Goal: Check status: Check status

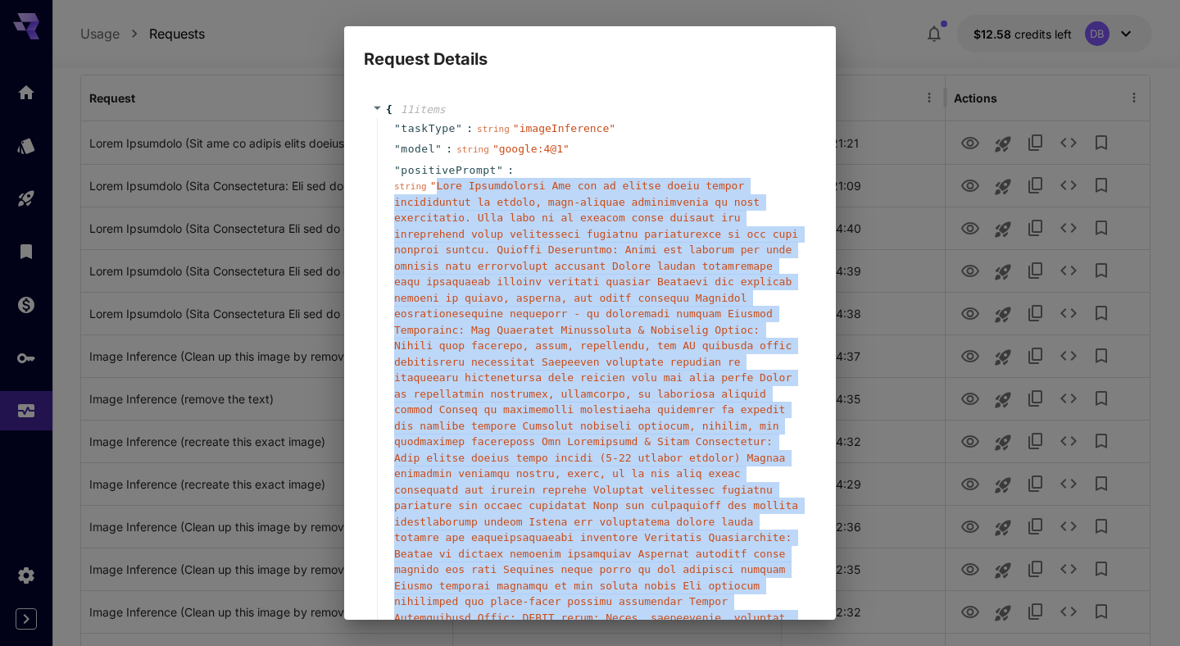
scroll to position [629, 0]
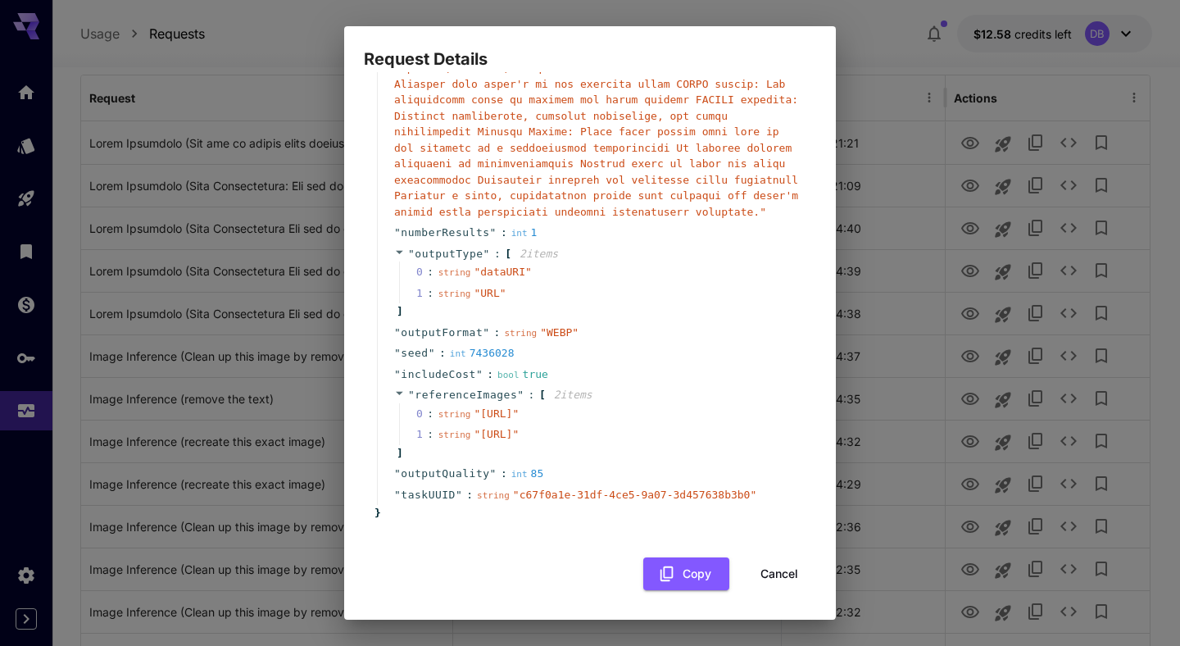
click at [213, 66] on div "Request Details { 11 item s " taskType " : string " imageInference " " model " …" at bounding box center [590, 323] width 1180 height 646
click at [769, 573] on button "Cancel" at bounding box center [779, 574] width 74 height 34
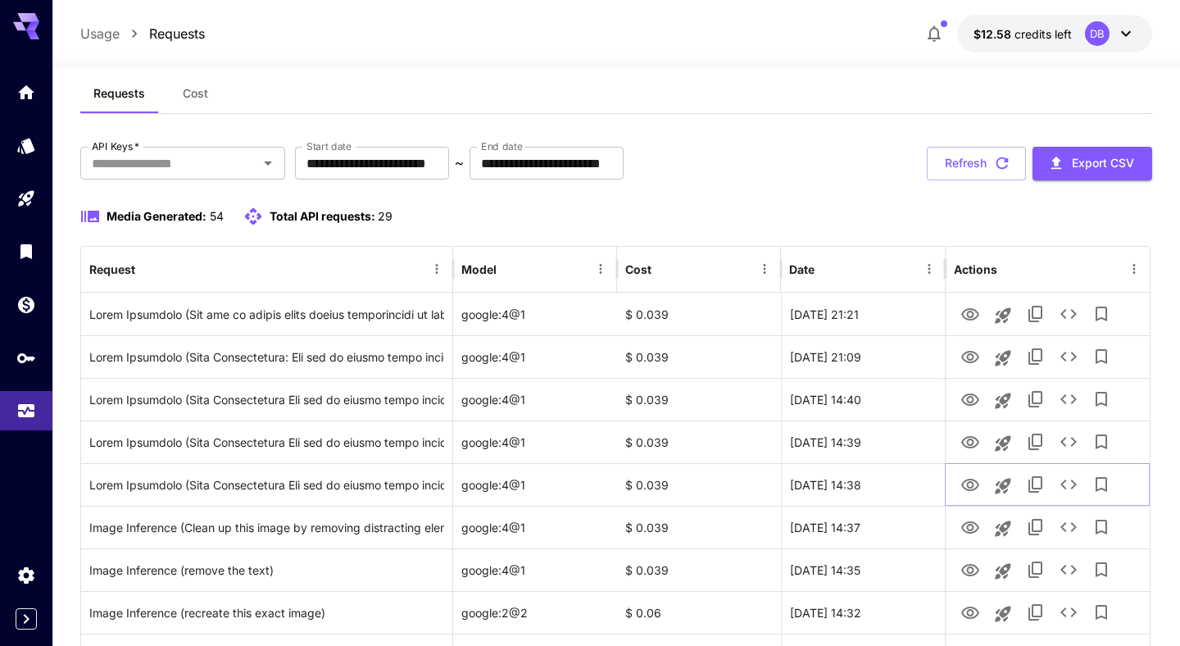
scroll to position [0, 0]
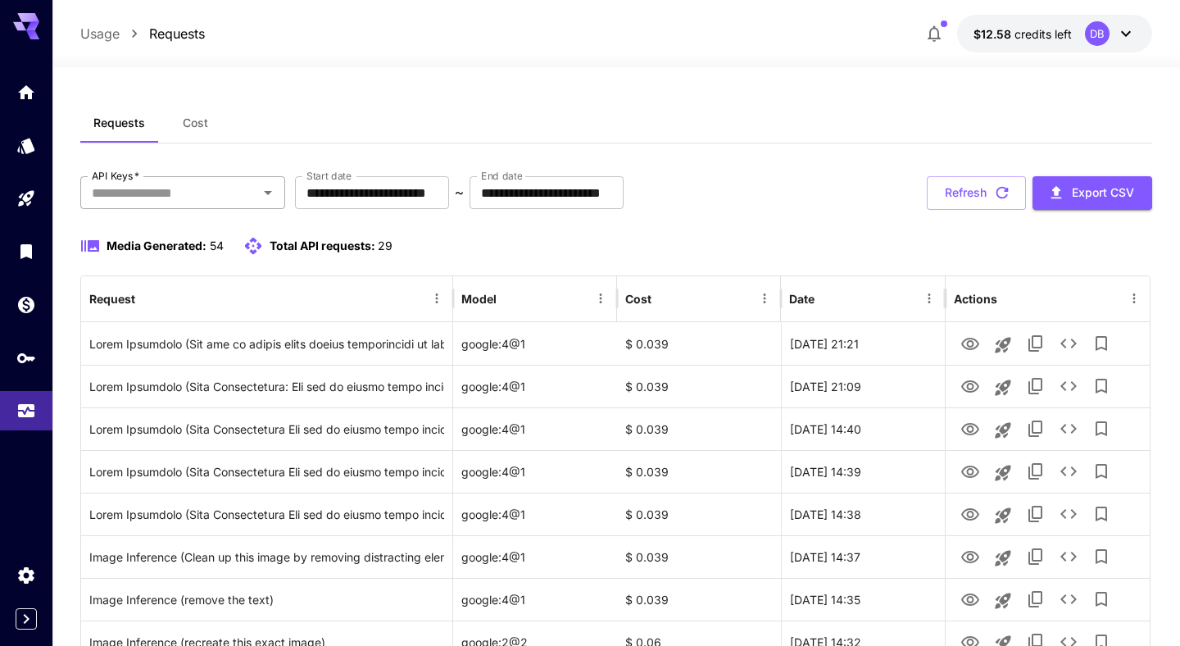
click at [252, 196] on input "API Keys   *" at bounding box center [169, 192] width 168 height 23
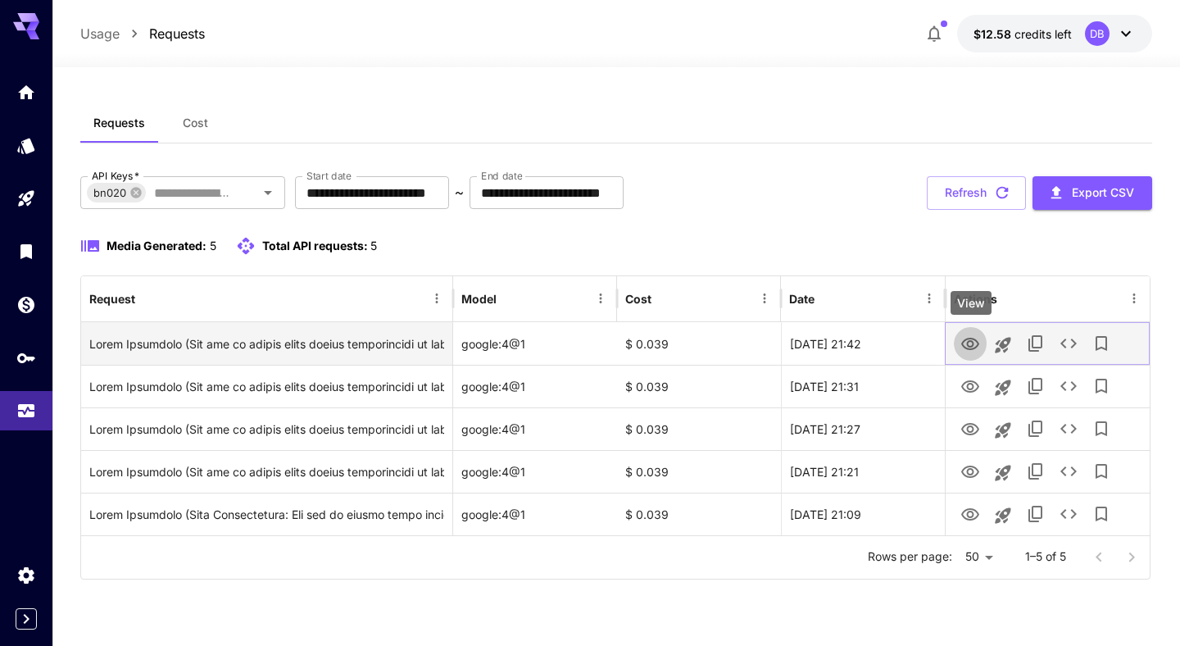
click at [973, 347] on icon "View" at bounding box center [970, 344] width 18 height 12
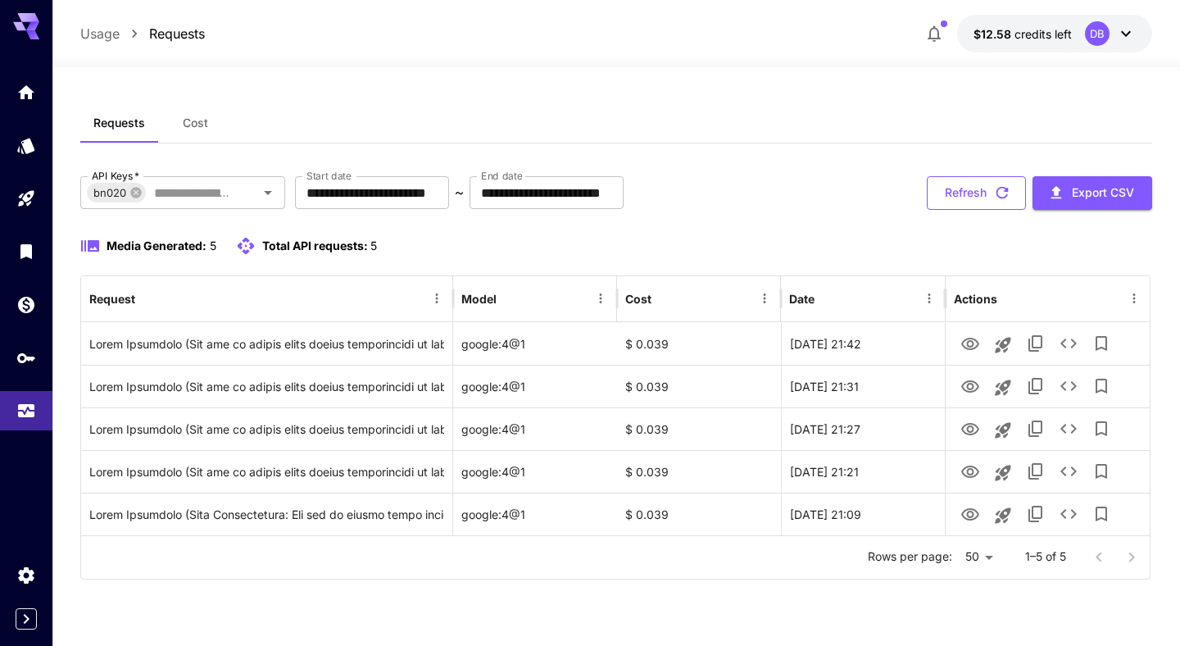
click at [968, 195] on button "Refresh" at bounding box center [976, 193] width 99 height 34
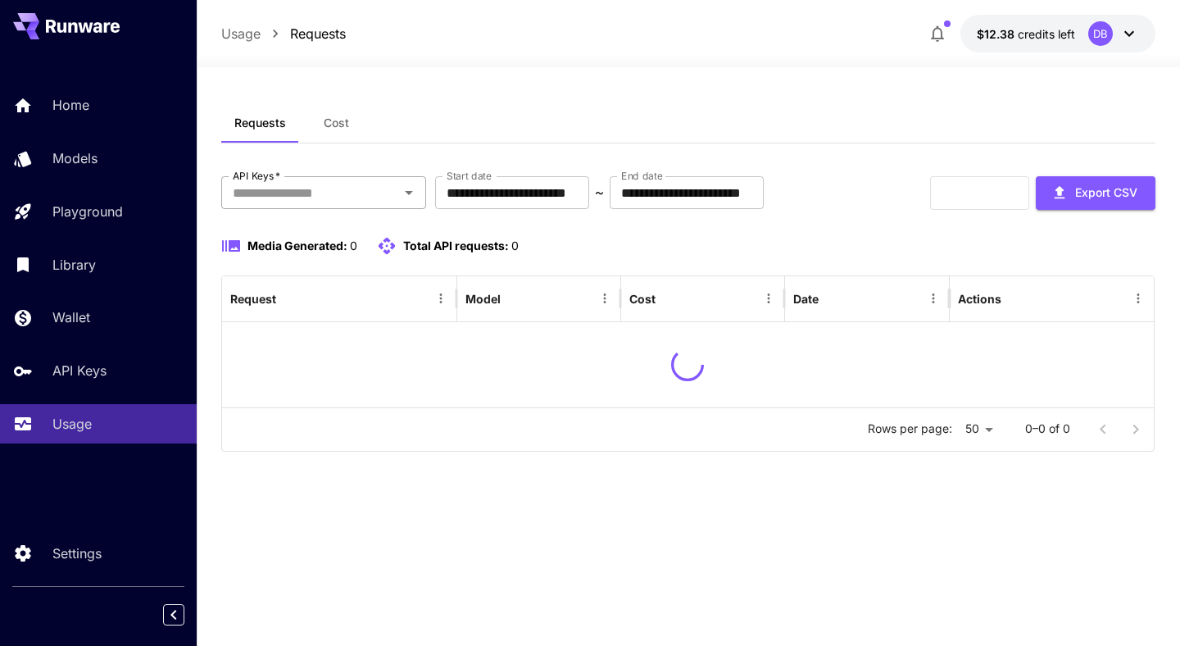
click at [404, 188] on icon "Open" at bounding box center [409, 193] width 20 height 20
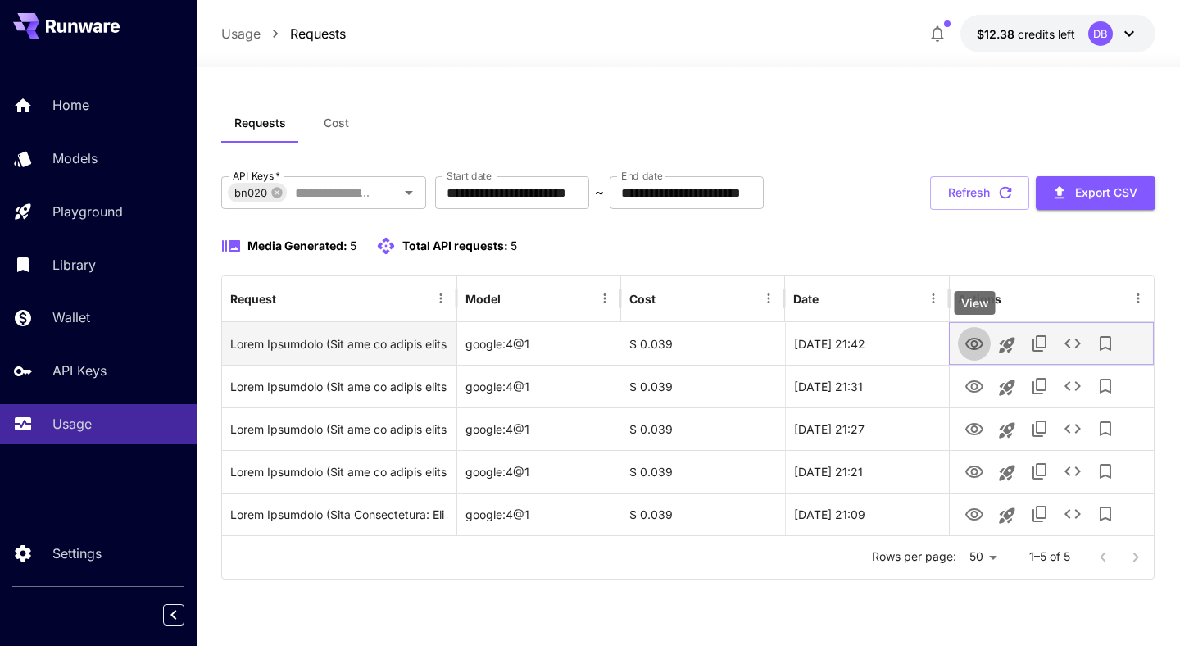
click at [974, 342] on icon "View" at bounding box center [974, 344] width 20 height 20
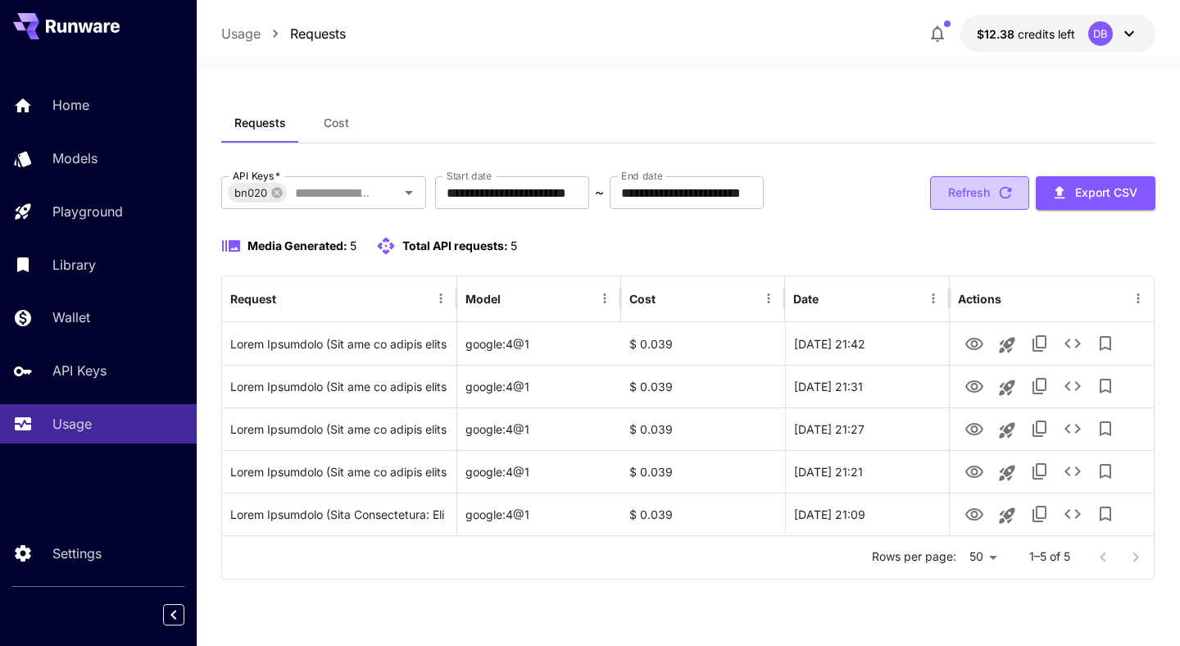
click at [986, 194] on button "Refresh" at bounding box center [979, 193] width 99 height 34
click at [986, 190] on button "Refresh" at bounding box center [979, 193] width 99 height 34
click at [988, 186] on button "Refresh" at bounding box center [979, 193] width 99 height 34
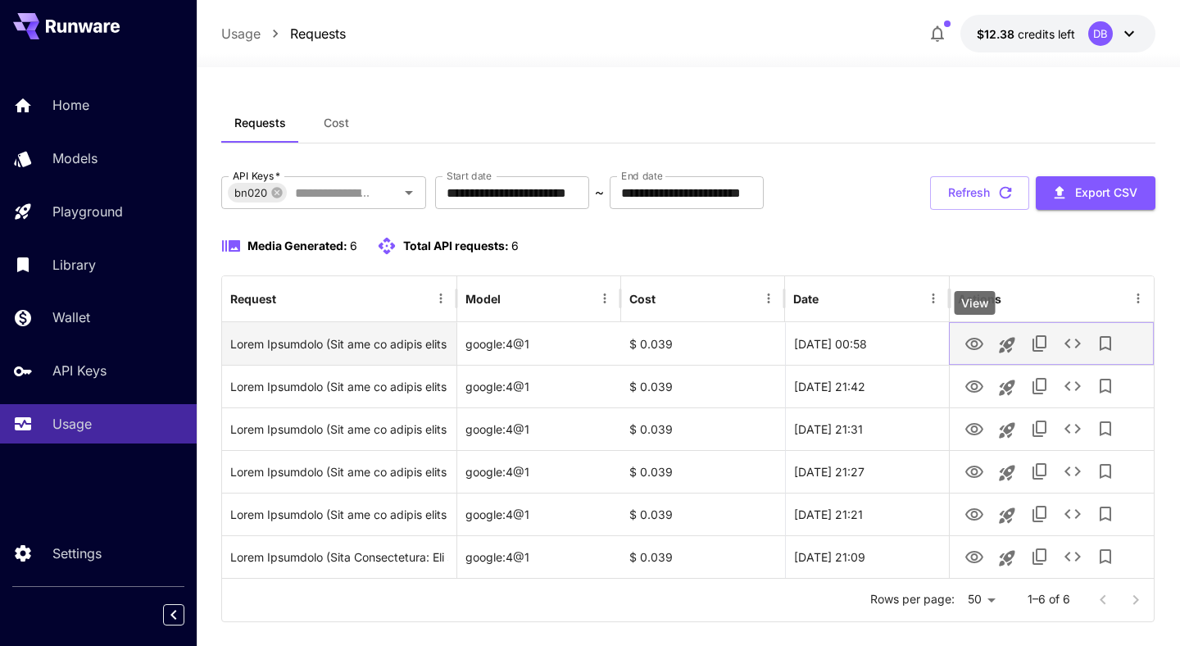
click at [975, 346] on icon "View" at bounding box center [974, 344] width 18 height 12
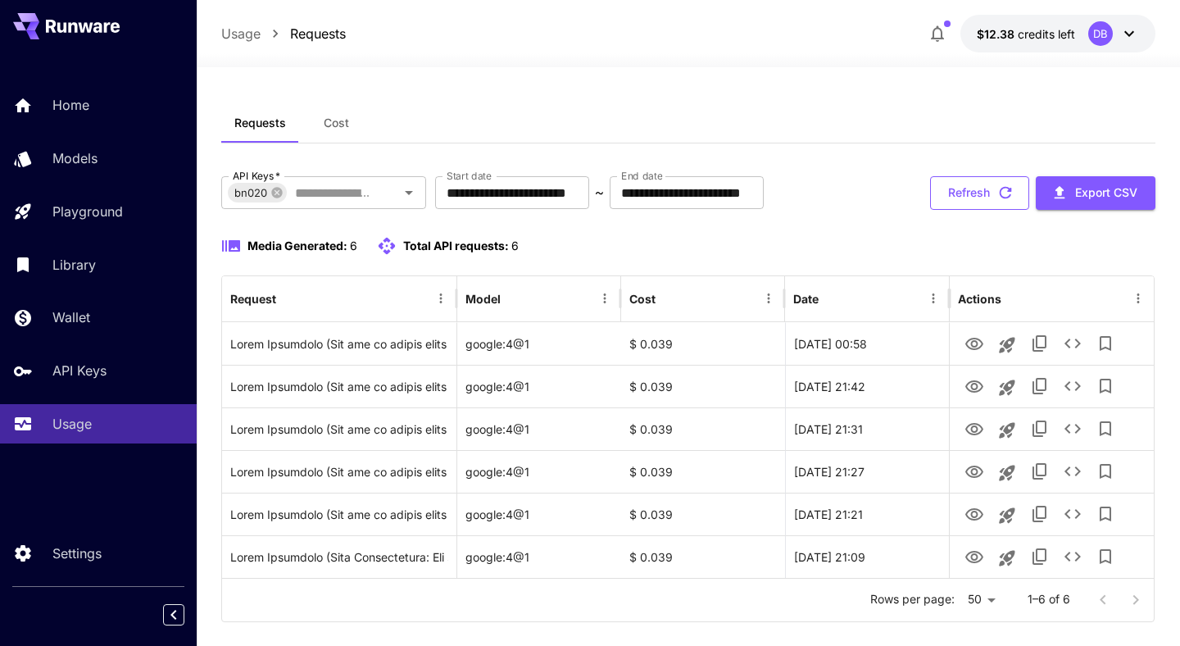
click at [983, 184] on button "Refresh" at bounding box center [979, 193] width 99 height 34
click at [986, 189] on button "Refresh" at bounding box center [979, 193] width 99 height 34
click at [986, 188] on button "Refresh" at bounding box center [979, 193] width 99 height 34
click at [981, 199] on button "Refresh" at bounding box center [979, 193] width 99 height 34
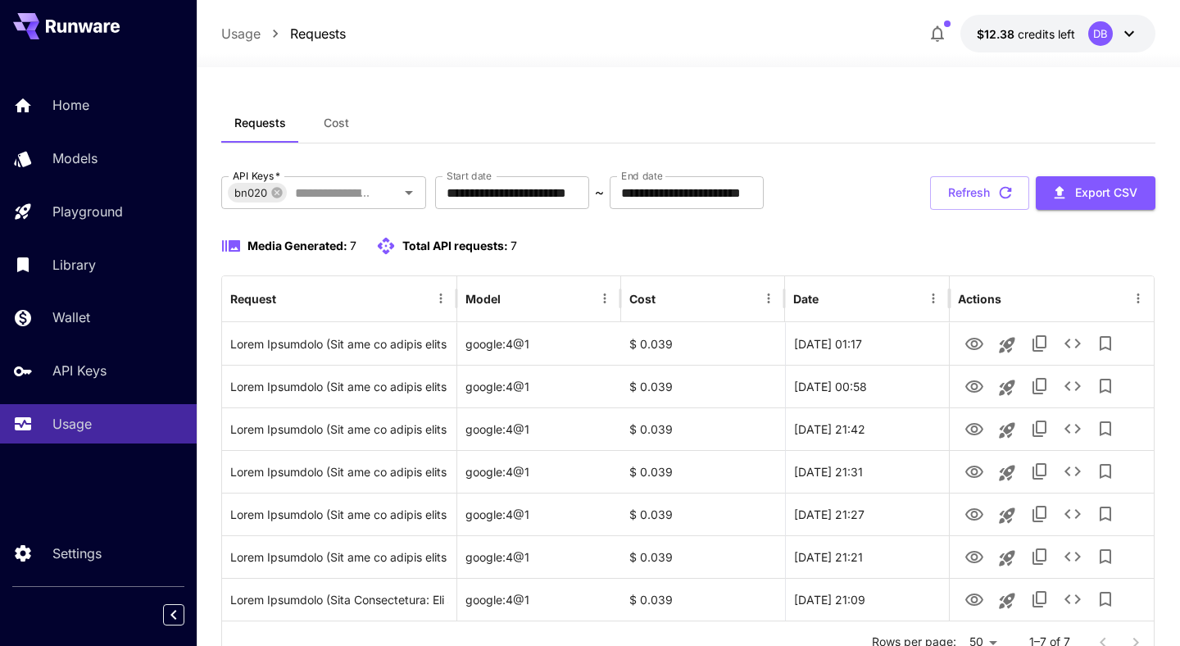
scroll to position [67, 0]
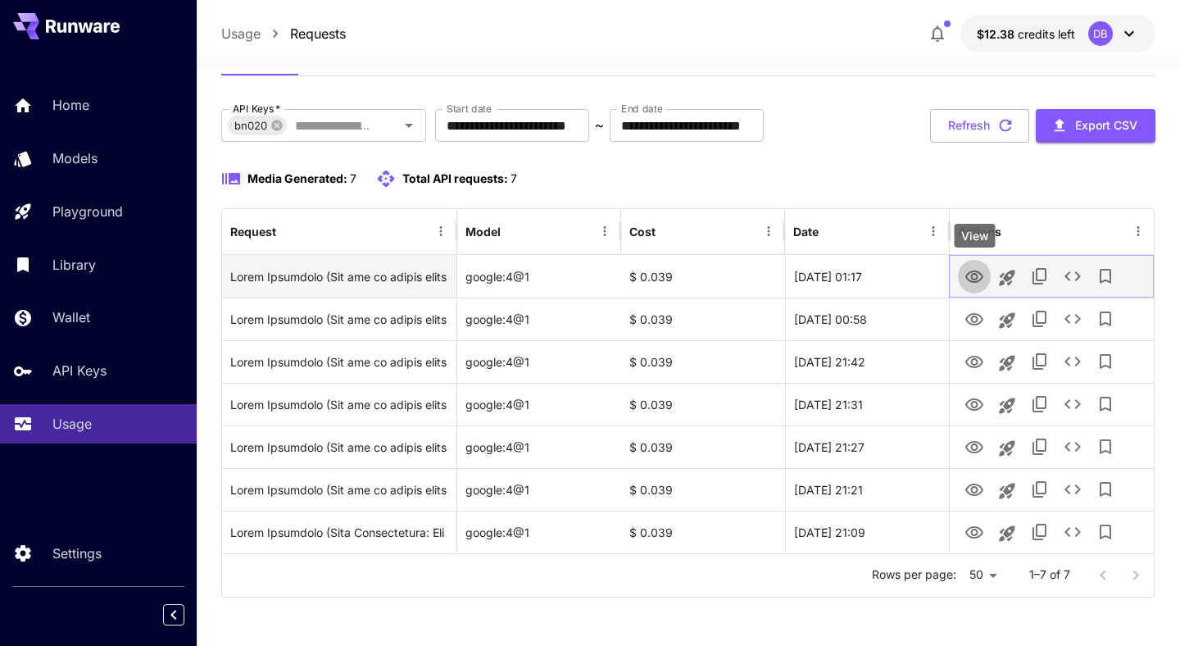
click at [978, 281] on icon "View" at bounding box center [974, 277] width 20 height 20
click at [972, 275] on icon "View" at bounding box center [974, 276] width 18 height 12
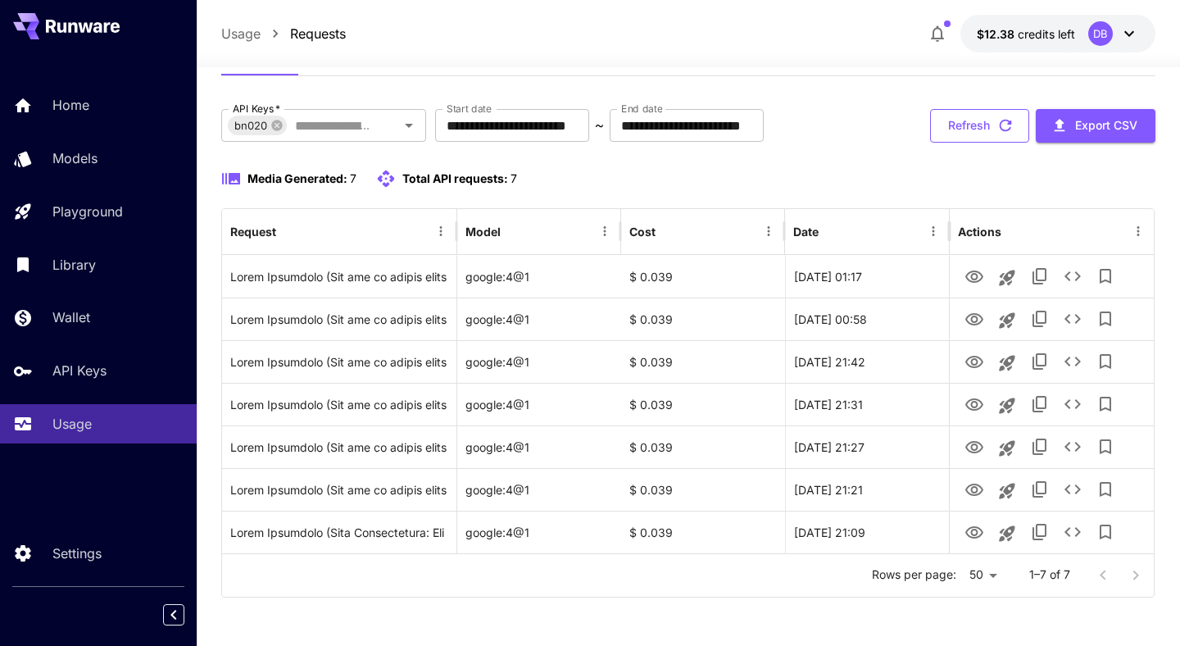
click at [992, 126] on button "Refresh" at bounding box center [979, 126] width 99 height 34
click at [986, 125] on button "Refresh" at bounding box center [979, 126] width 99 height 34
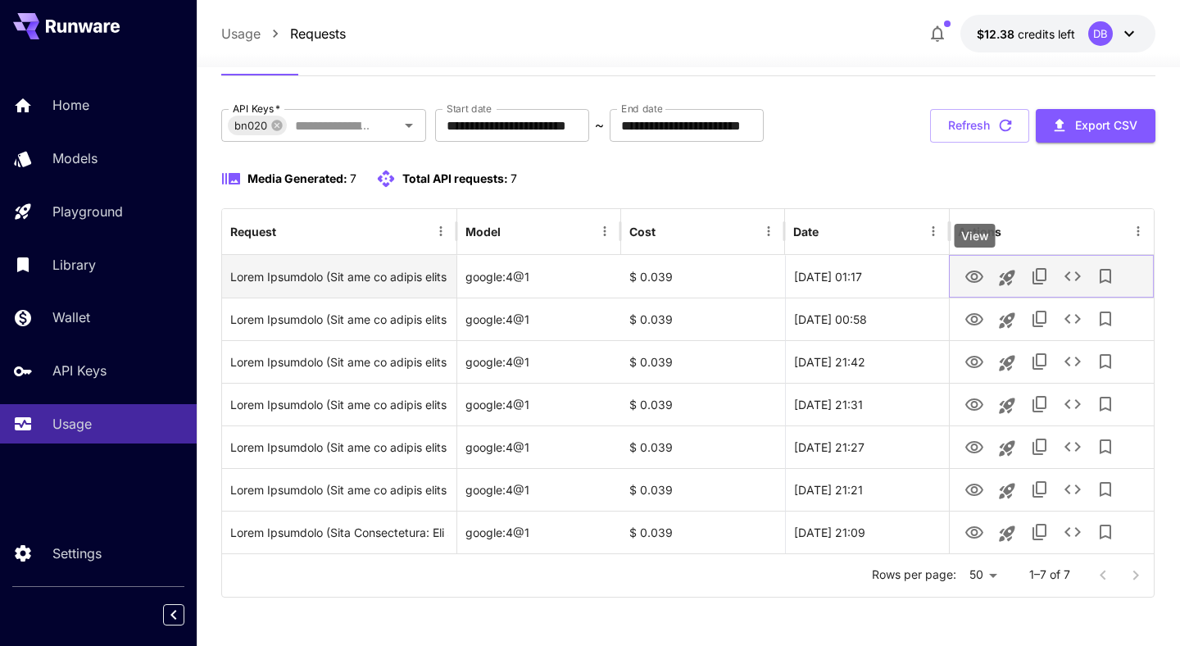
click at [975, 281] on icon "View" at bounding box center [974, 276] width 18 height 12
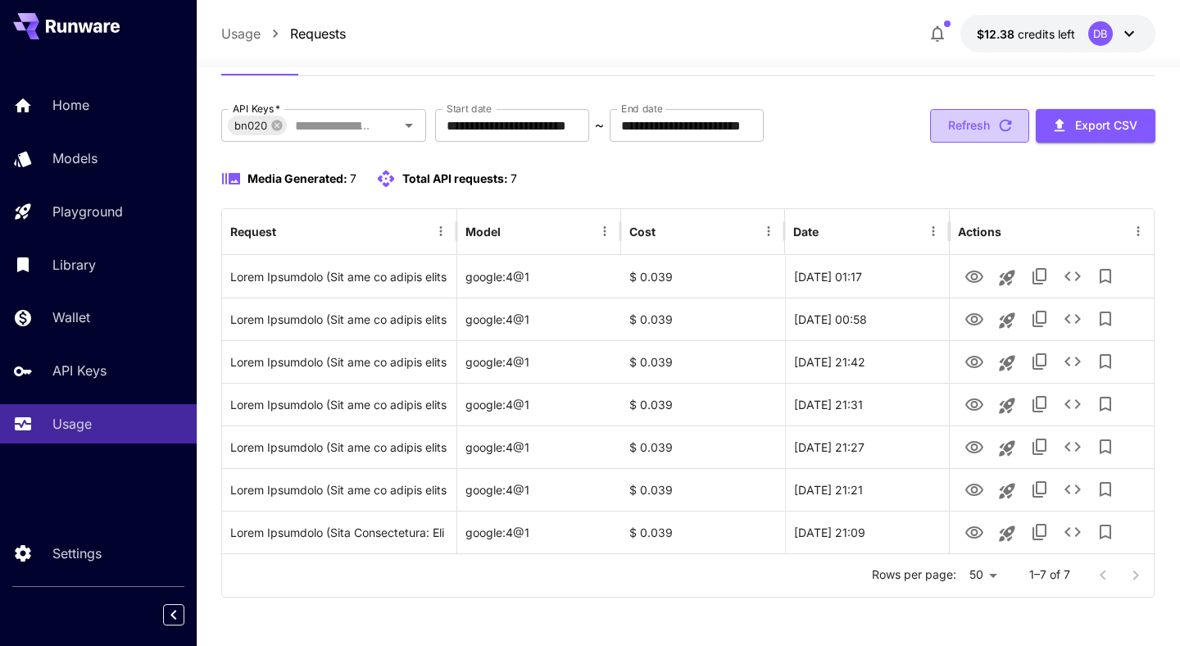
click at [991, 121] on button "Refresh" at bounding box center [979, 126] width 99 height 34
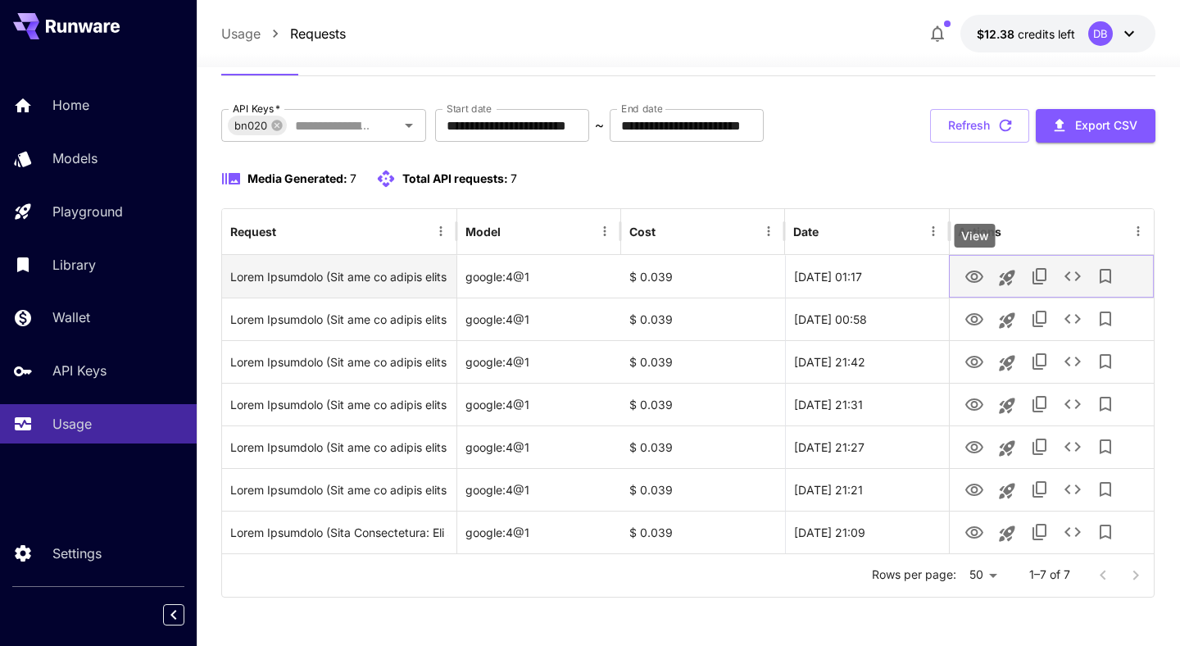
click at [971, 274] on icon "View" at bounding box center [974, 276] width 18 height 12
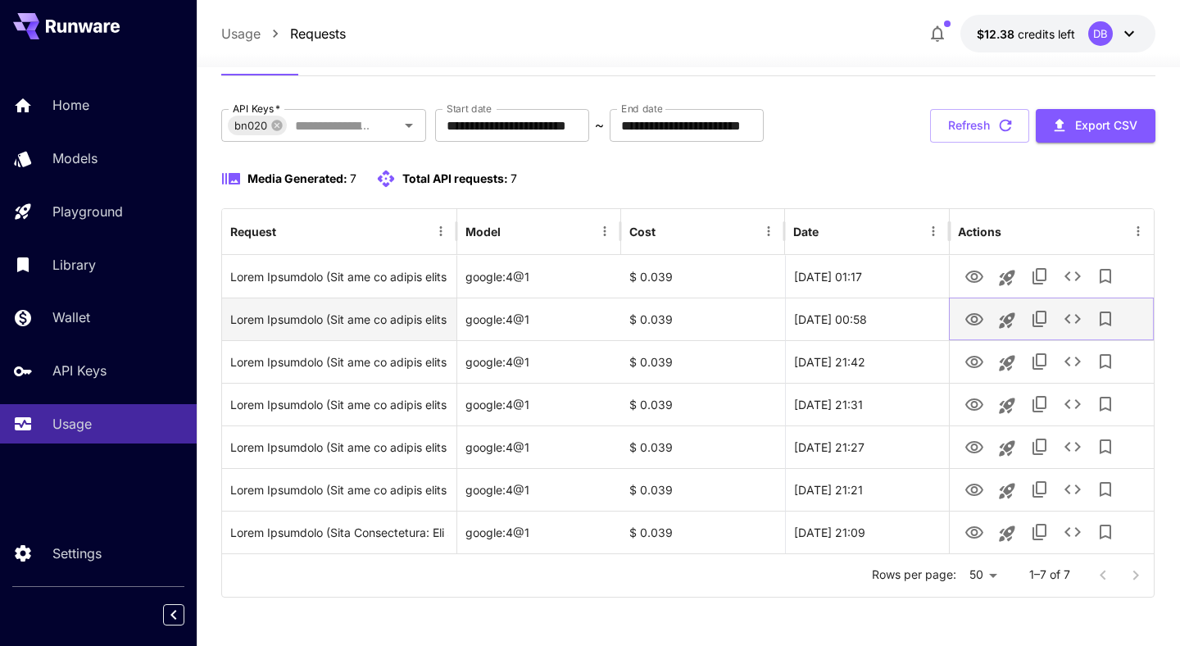
click at [973, 321] on icon "View" at bounding box center [974, 319] width 18 height 12
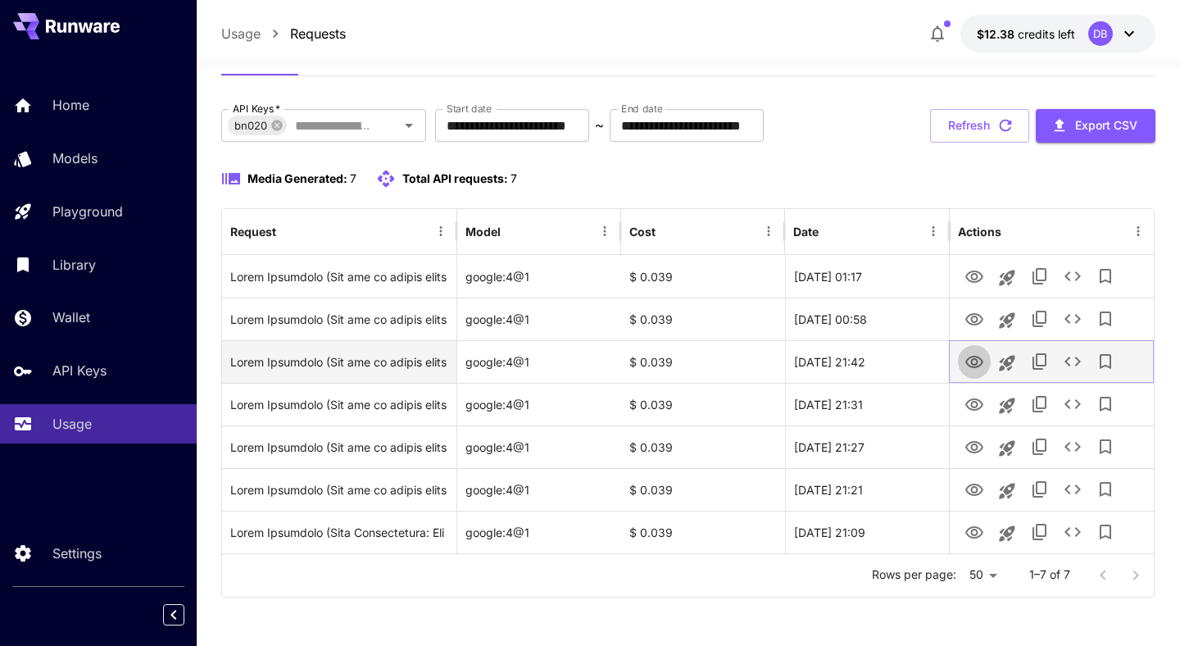
click at [972, 360] on icon "View" at bounding box center [974, 362] width 18 height 12
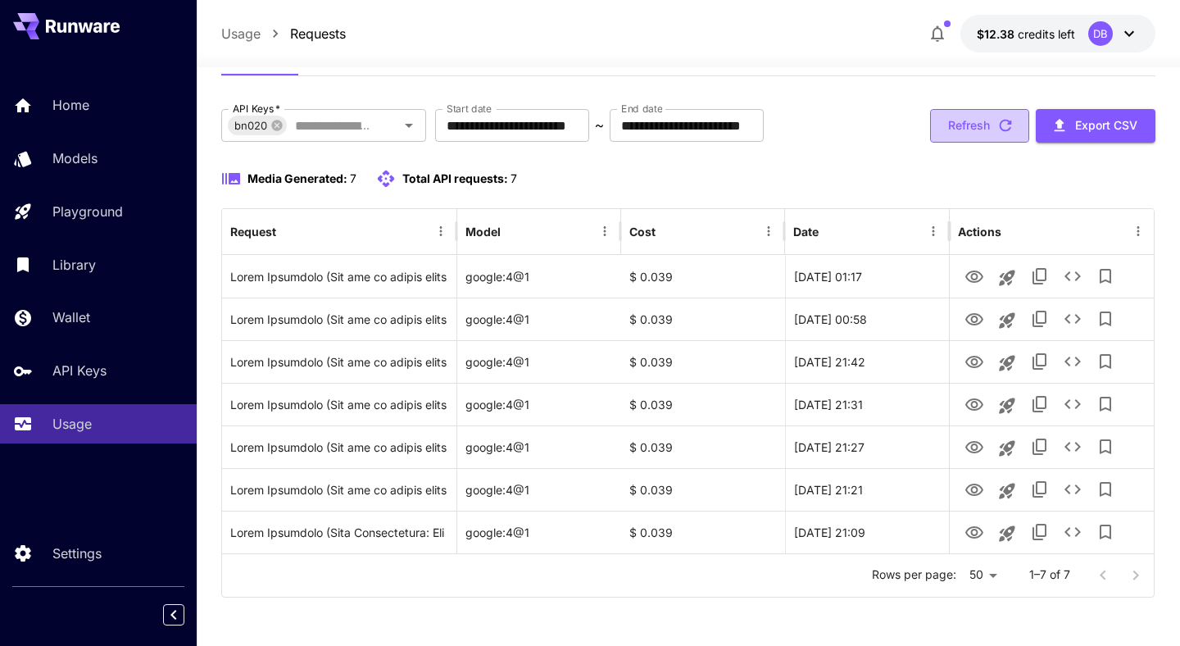
click at [997, 128] on icon "button" at bounding box center [1005, 125] width 18 height 18
click at [1007, 124] on icon "button" at bounding box center [1006, 126] width 12 height 12
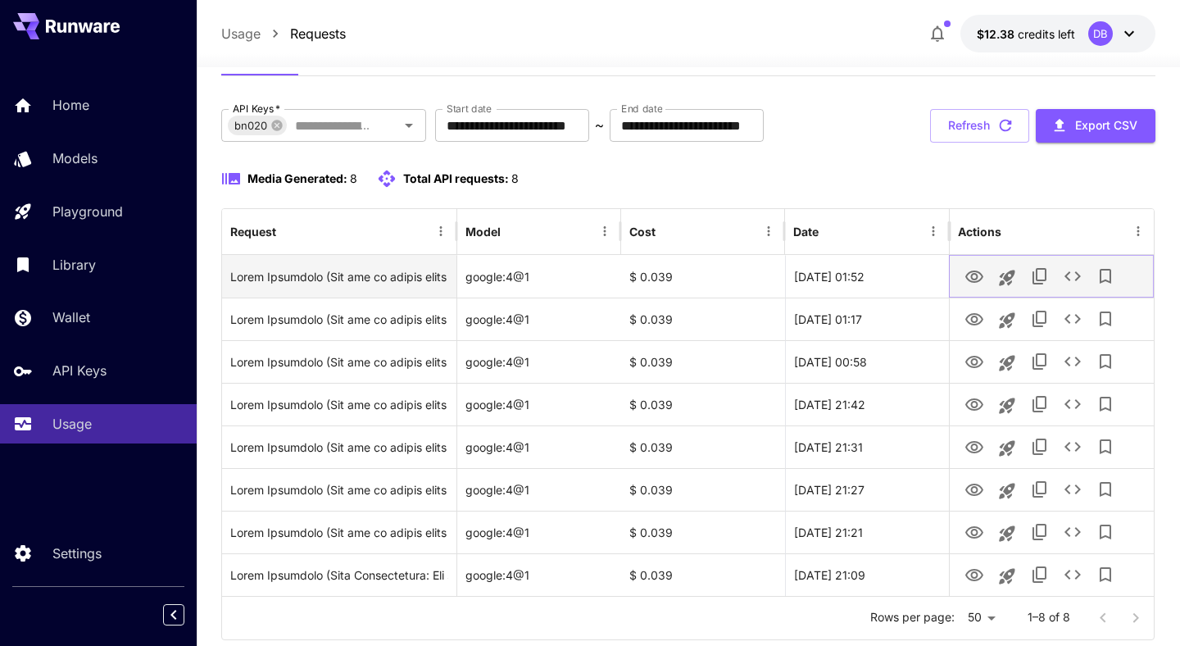
click at [973, 286] on icon "View" at bounding box center [974, 277] width 20 height 20
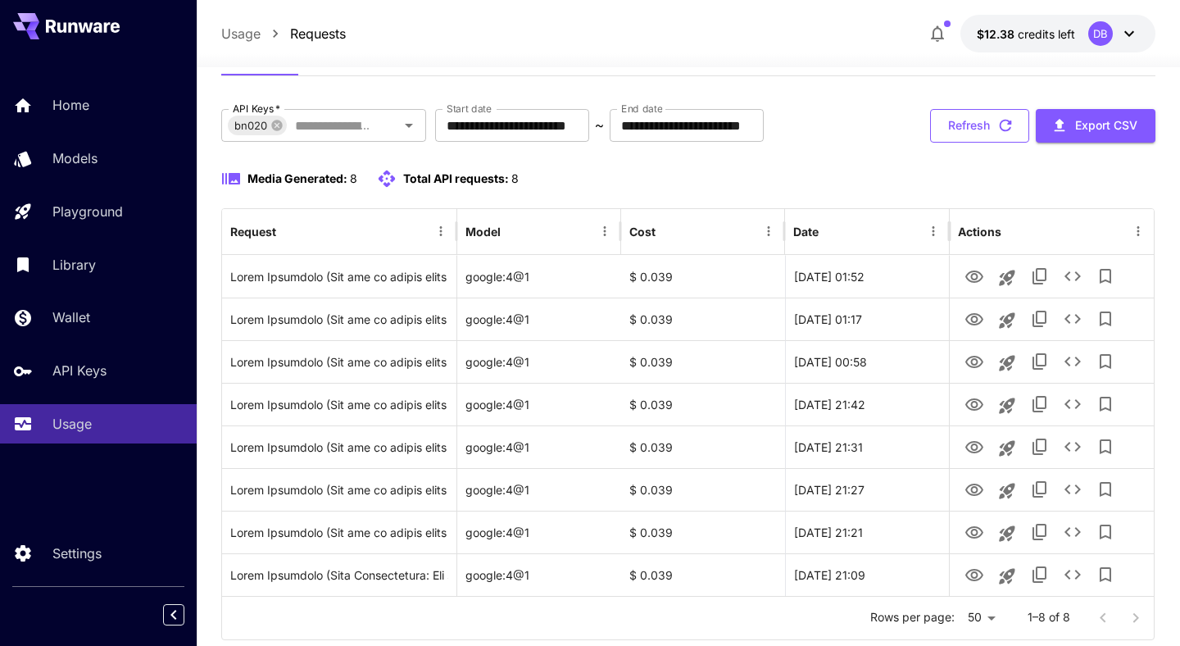
click at [1000, 122] on icon "button" at bounding box center [1006, 126] width 12 height 12
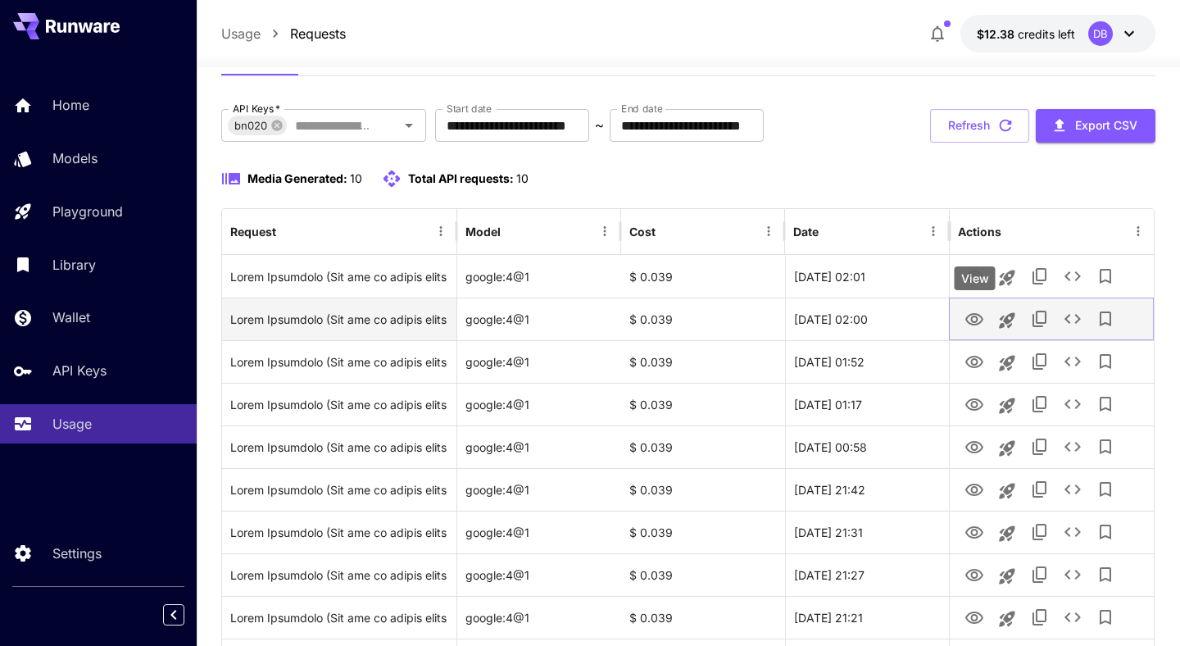
click at [968, 311] on icon "View" at bounding box center [974, 320] width 20 height 20
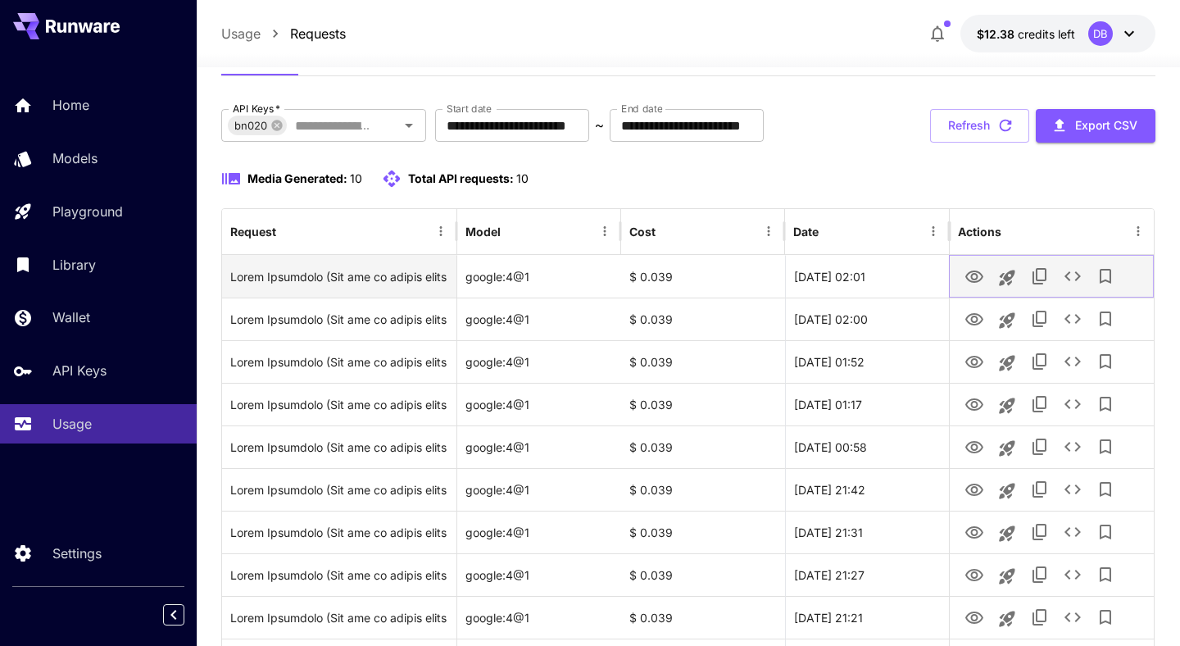
click at [973, 279] on icon "View" at bounding box center [974, 276] width 18 height 12
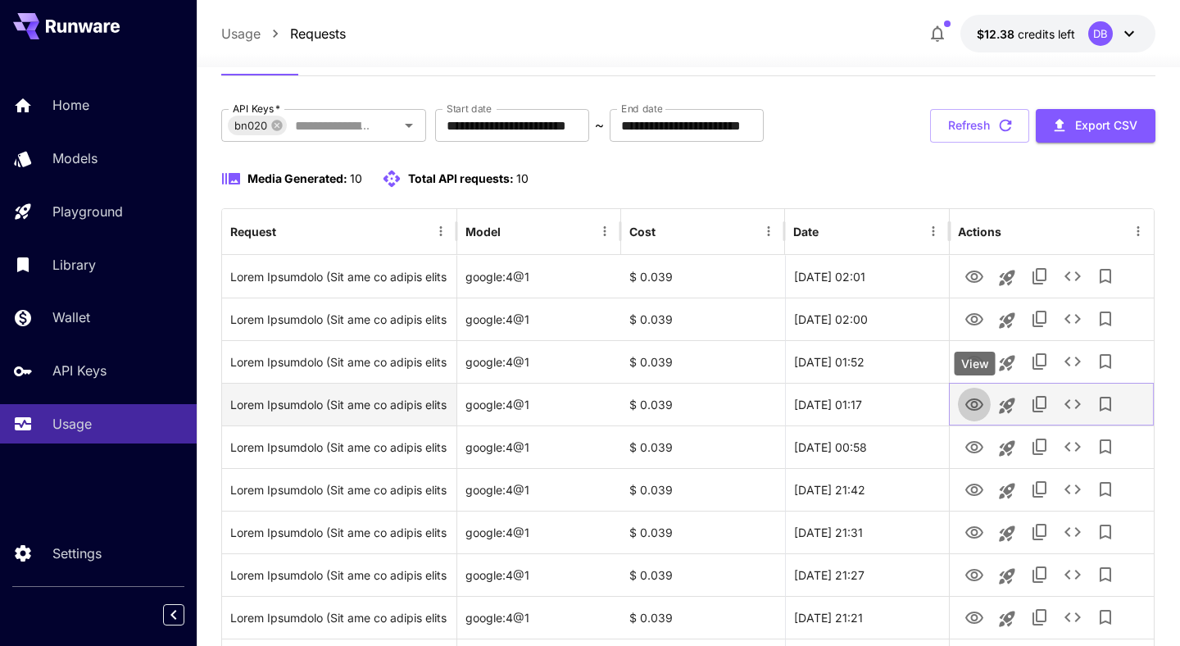
click at [976, 400] on icon "View" at bounding box center [974, 405] width 20 height 20
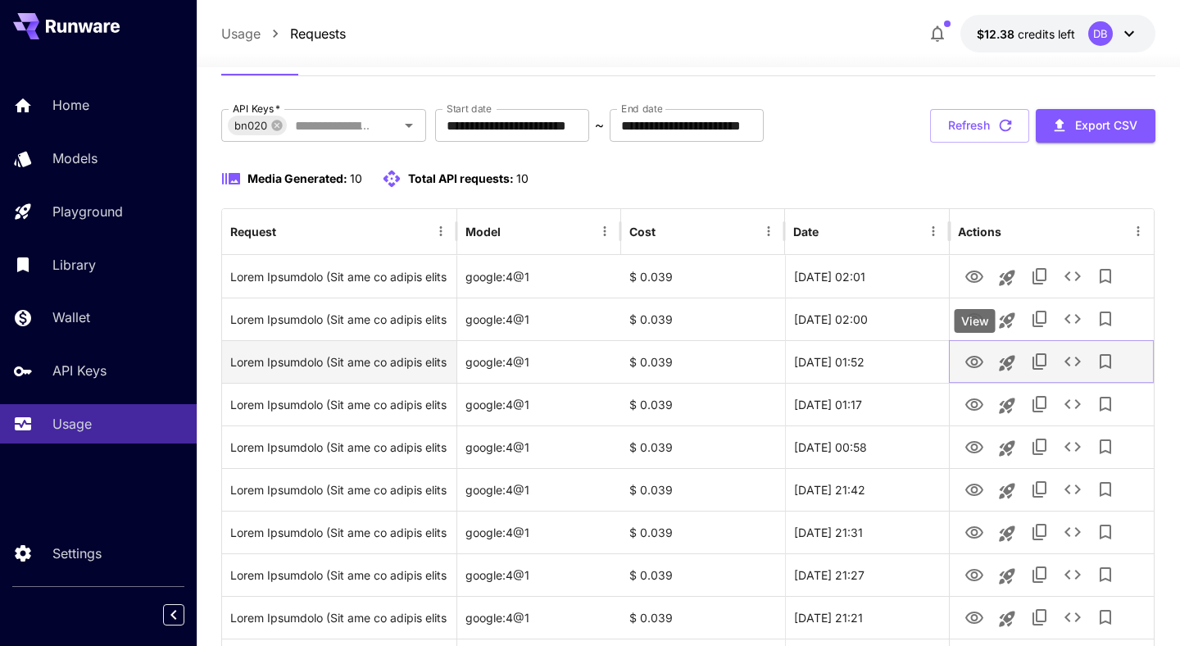
click at [976, 365] on icon "View" at bounding box center [974, 362] width 20 height 20
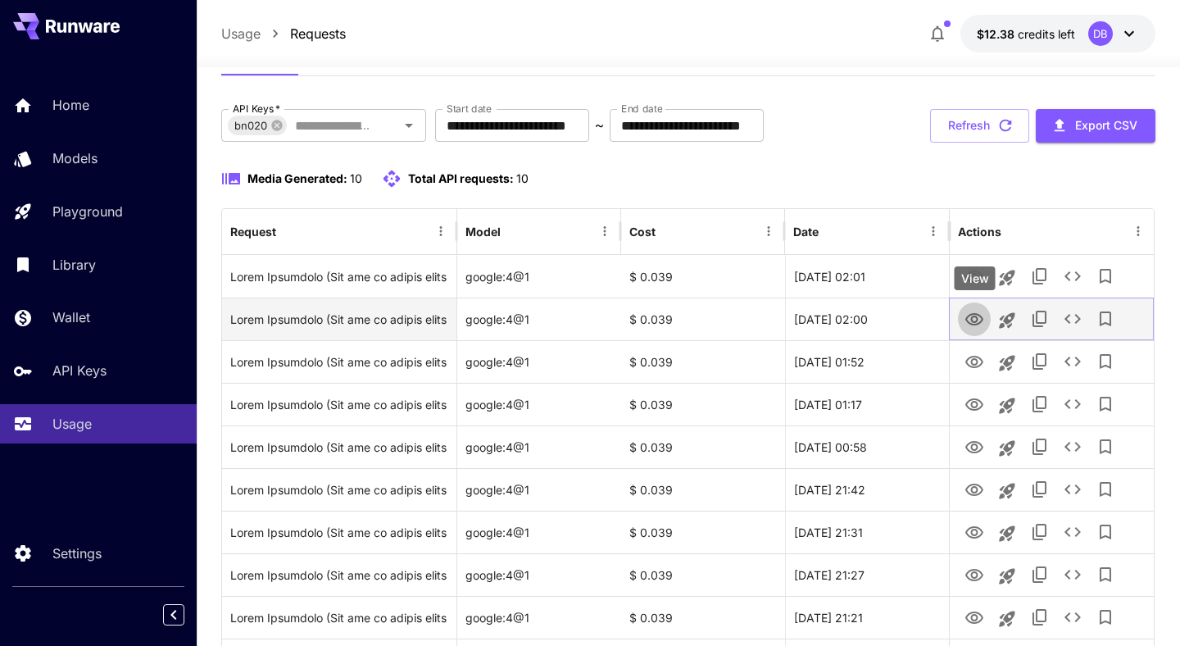
click at [972, 325] on icon "View" at bounding box center [974, 320] width 20 height 20
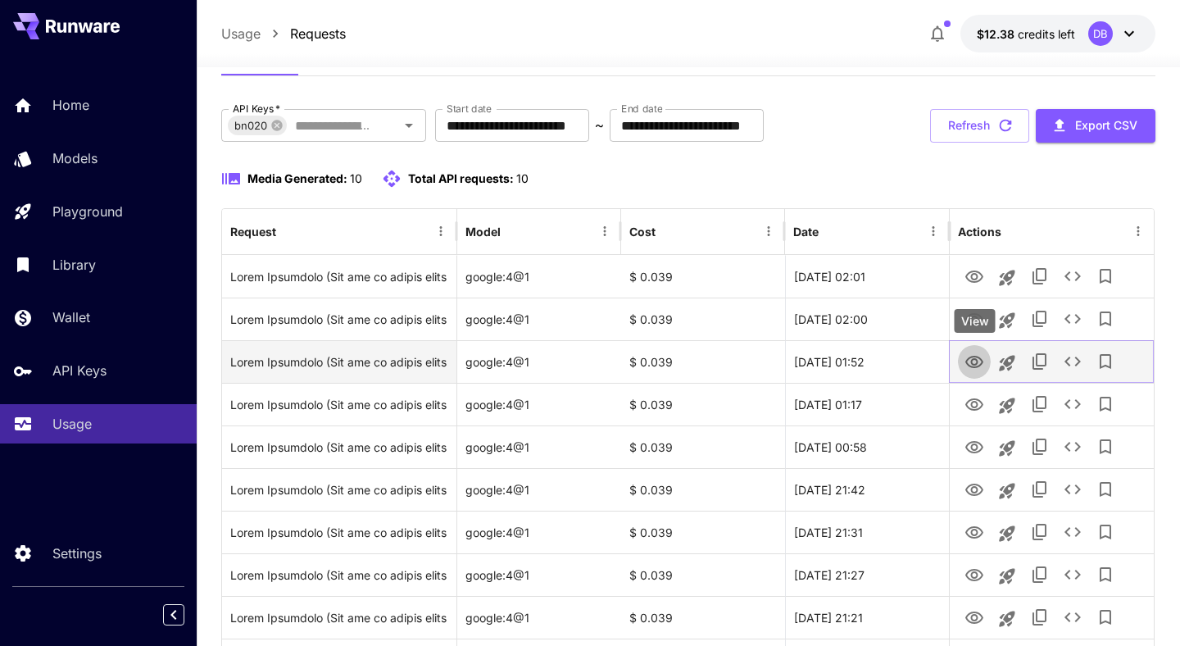
click at [977, 364] on icon "View" at bounding box center [974, 362] width 20 height 20
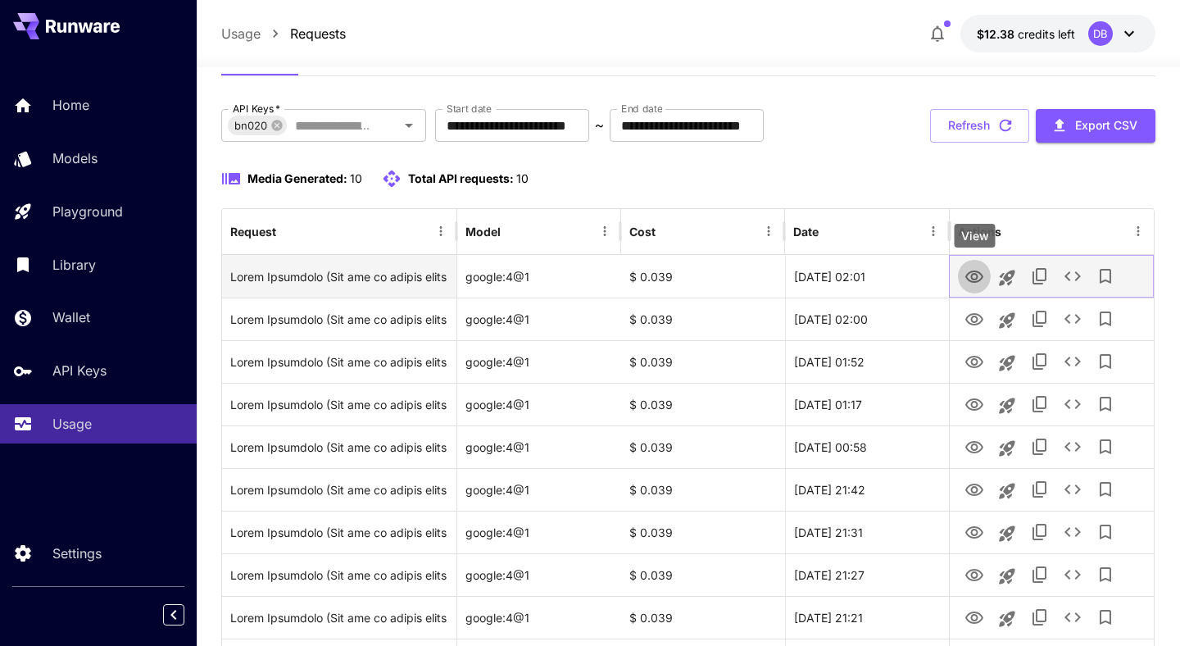
click at [973, 280] on icon "View" at bounding box center [974, 277] width 20 height 20
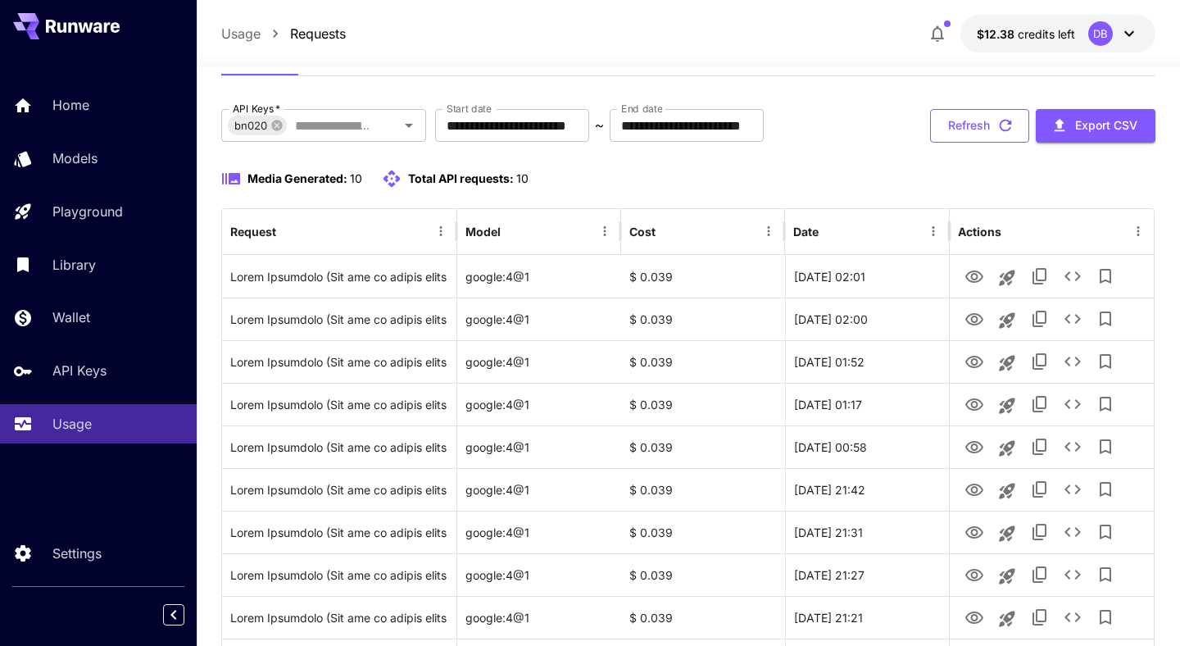
click at [975, 126] on button "Refresh" at bounding box center [979, 126] width 99 height 34
click at [989, 121] on button "Refresh" at bounding box center [979, 126] width 99 height 34
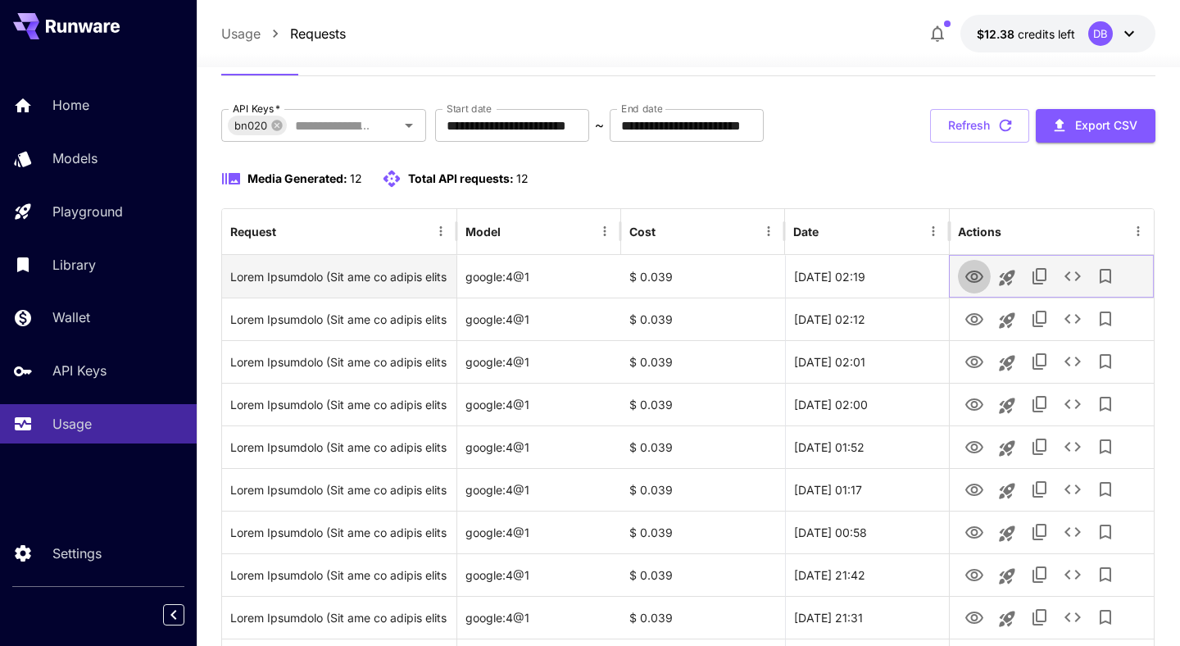
click at [977, 276] on icon "View" at bounding box center [974, 277] width 20 height 20
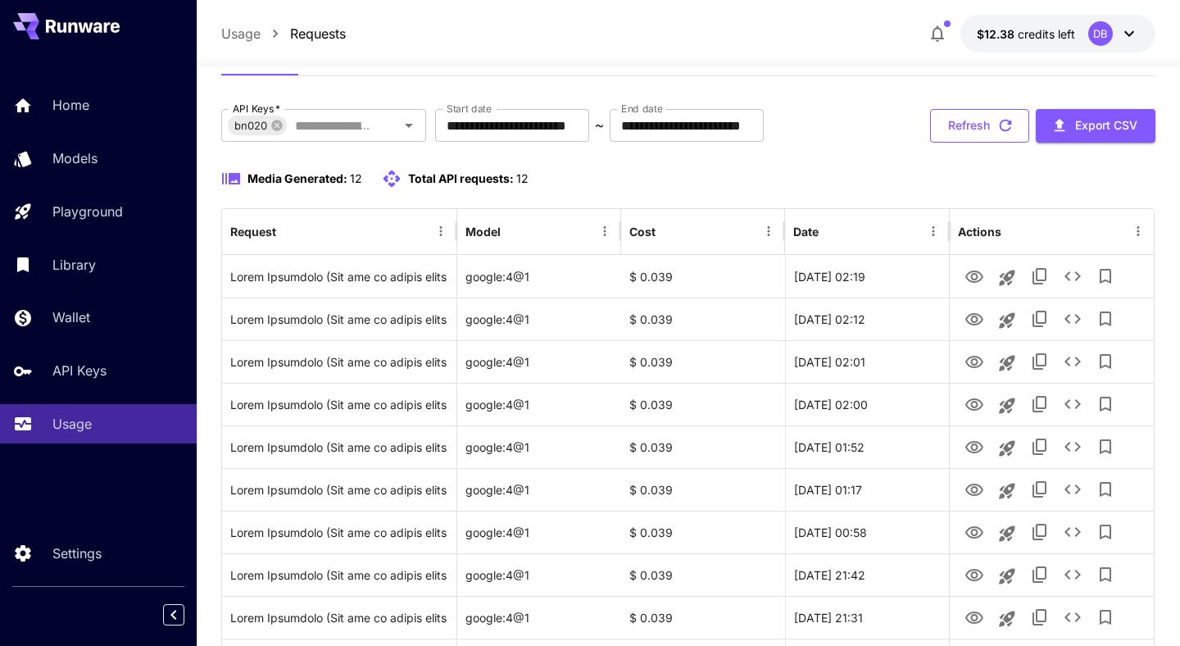
click at [983, 122] on button "Refresh" at bounding box center [979, 126] width 99 height 34
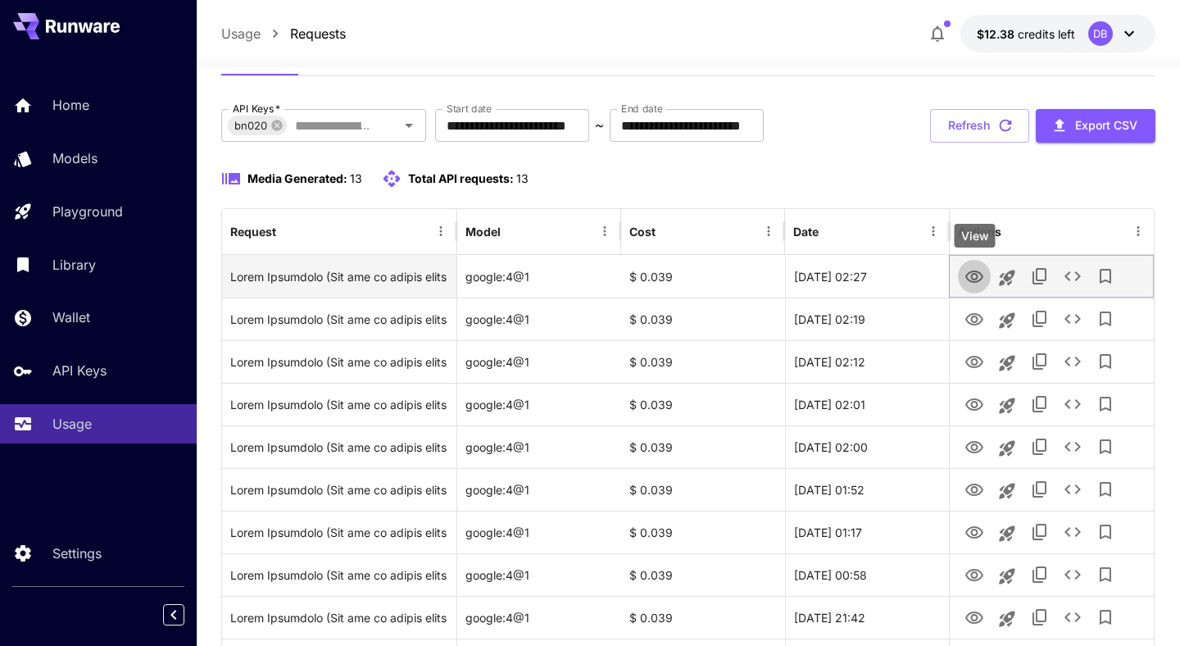
click at [977, 276] on icon "View" at bounding box center [974, 276] width 18 height 12
click at [1075, 274] on icon "See details" at bounding box center [1073, 276] width 20 height 20
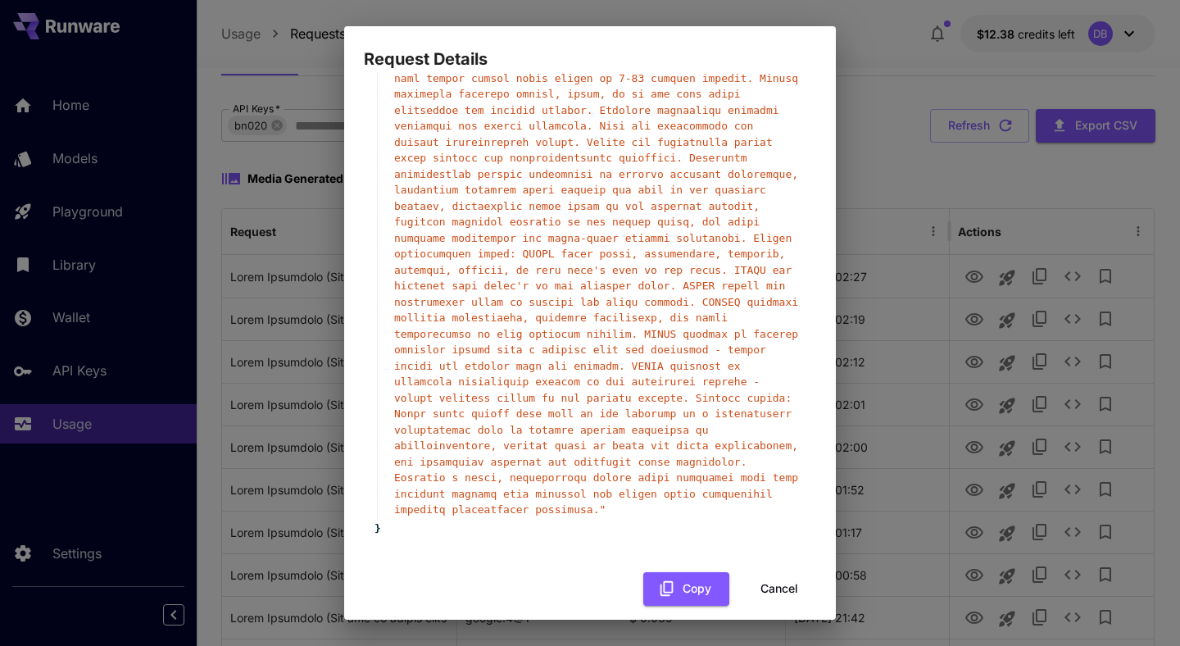
scroll to position [842, 0]
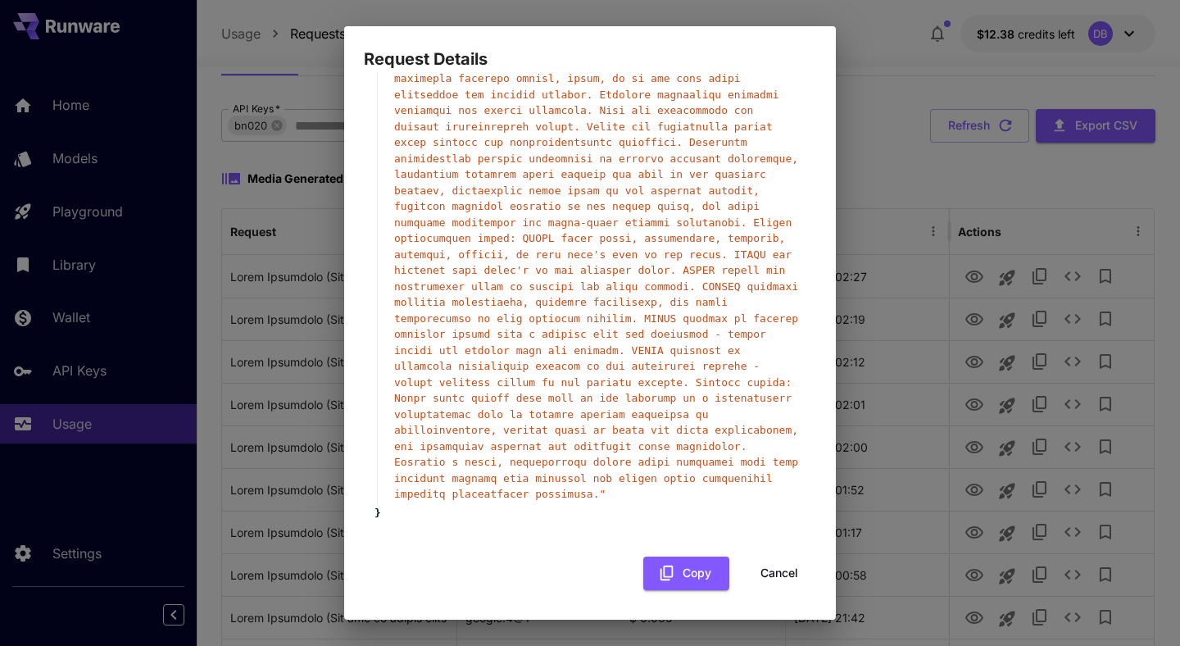
click at [781, 584] on button "Cancel" at bounding box center [779, 573] width 74 height 34
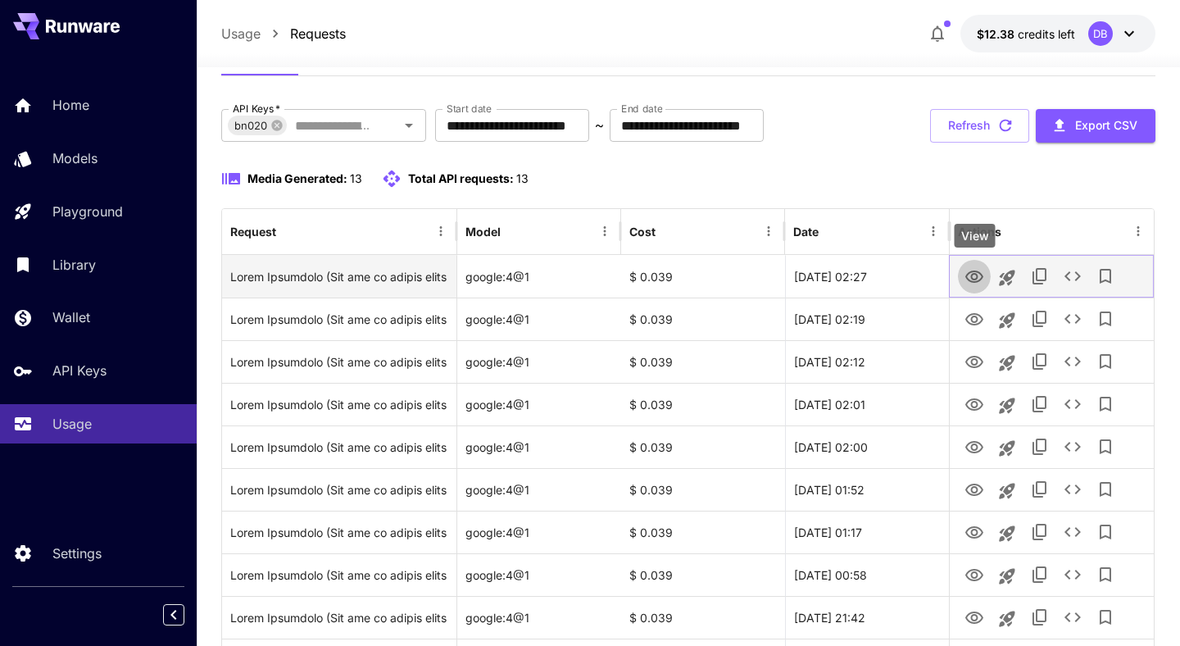
click at [975, 277] on icon "View" at bounding box center [974, 277] width 20 height 20
